Goal: Download file/media

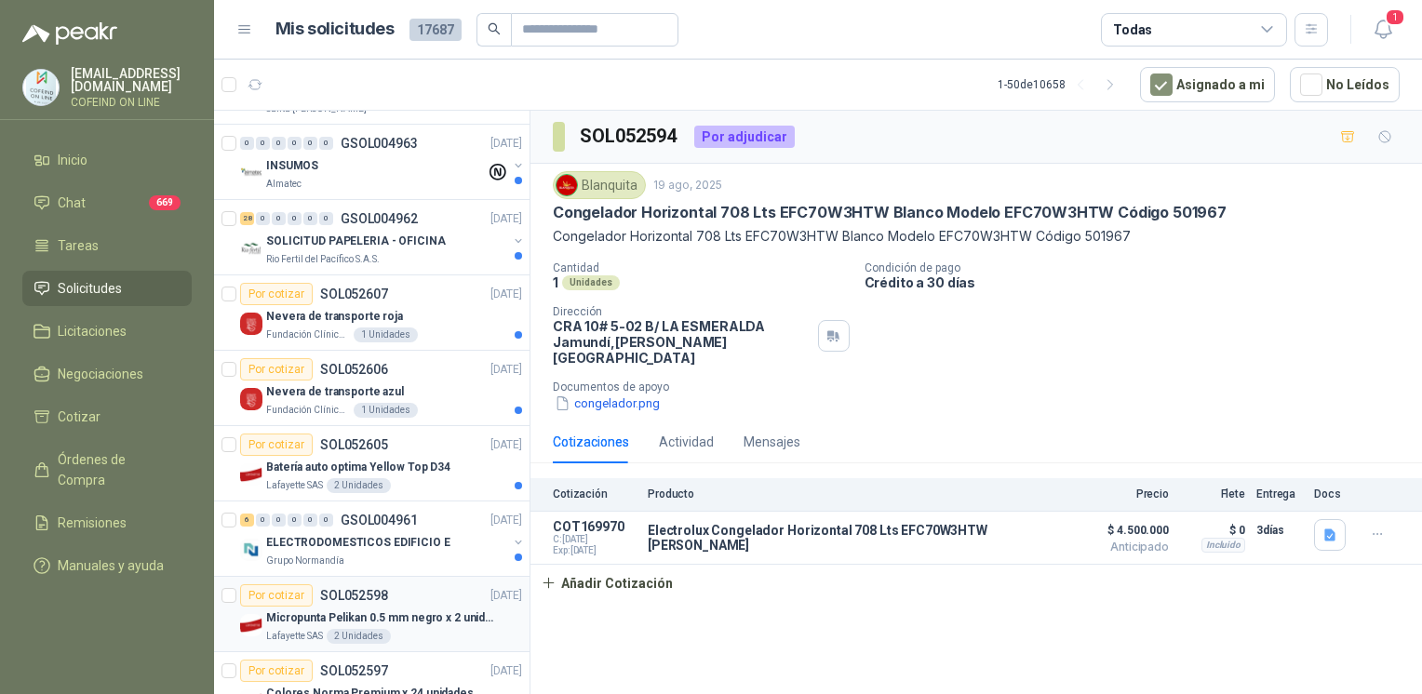
scroll to position [60, 0]
click at [382, 463] on p "Batería auto optima Yellow Top D34" at bounding box center [358, 469] width 184 height 18
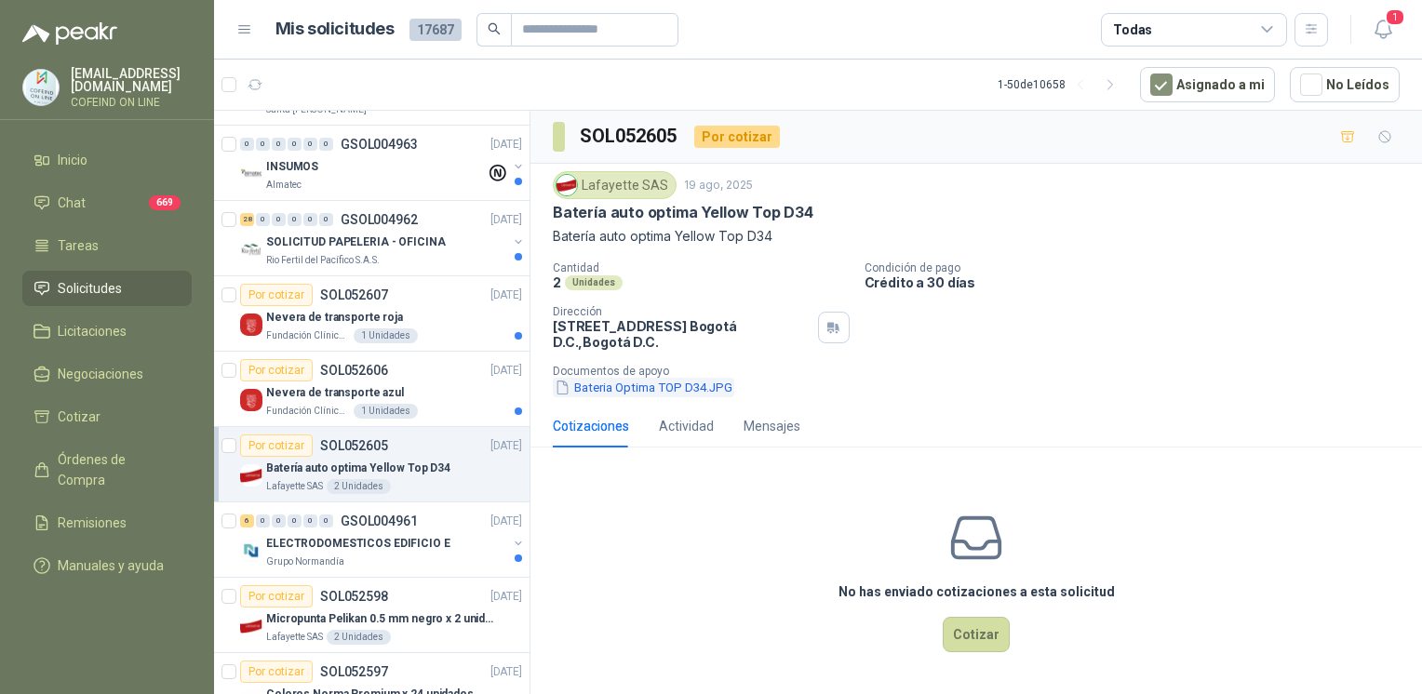
click at [636, 389] on button "Bateria Optima TOP D34.JPG" at bounding box center [643, 388] width 181 height 20
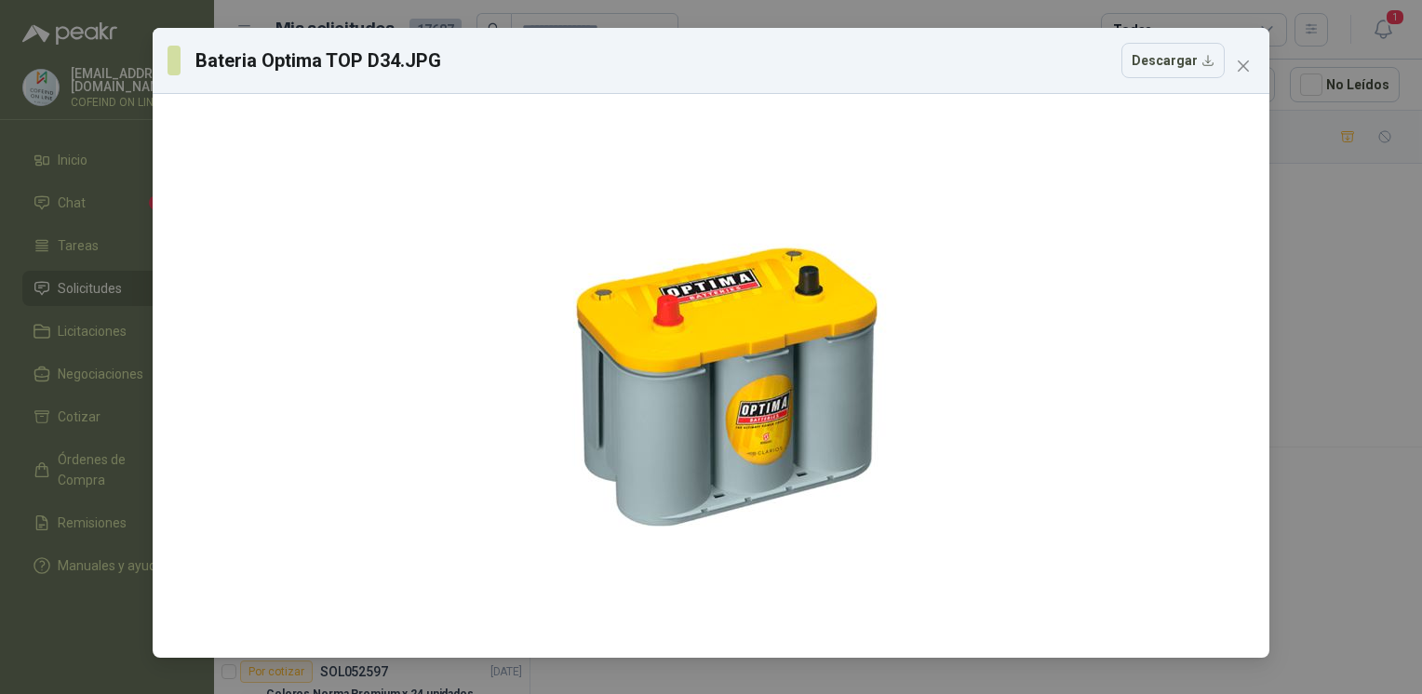
click at [1321, 308] on div "Bateria Optima TOP D34.JPG Descargar" at bounding box center [711, 347] width 1422 height 694
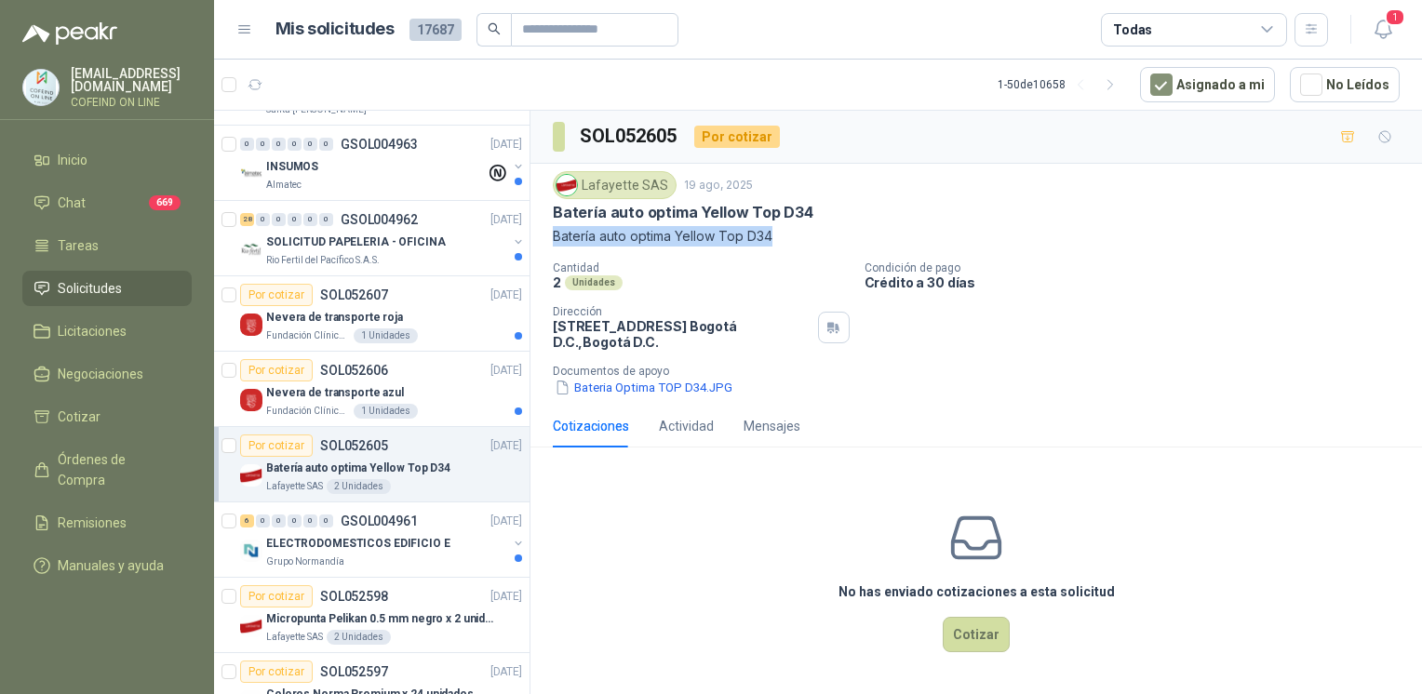
drag, startPoint x: 552, startPoint y: 234, endPoint x: 821, endPoint y: 244, distance: 269.1
click at [821, 244] on p "Batería auto optima Yellow Top D34" at bounding box center [976, 236] width 847 height 20
copy p "Batería auto optima Yellow Top D34"
click at [655, 382] on button "Bateria Optima TOP D34.JPG" at bounding box center [643, 388] width 181 height 20
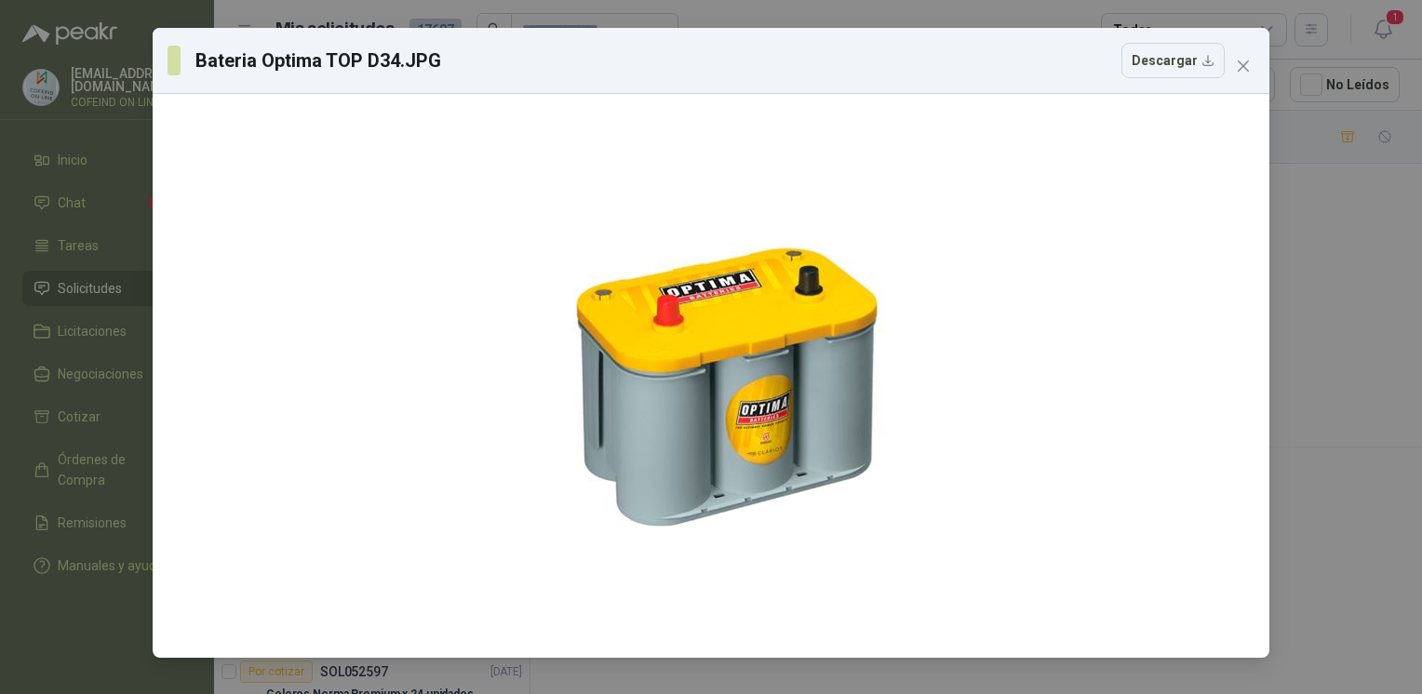
click at [1326, 309] on div "Bateria Optima TOP D34.JPG Descargar" at bounding box center [711, 347] width 1422 height 694
